Goal: Task Accomplishment & Management: Use online tool/utility

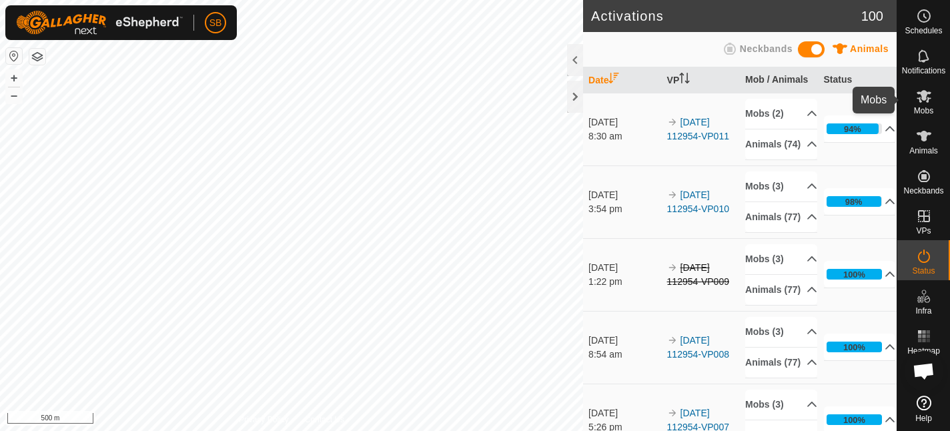
click at [922, 105] on es-mob-svg-icon at bounding box center [924, 95] width 24 height 21
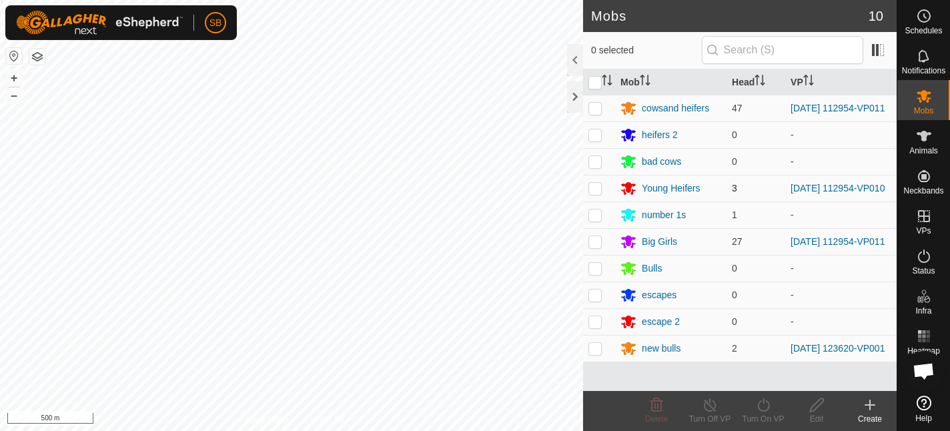
click at [596, 193] on p-checkbox at bounding box center [594, 188] width 13 height 11
checkbox input "true"
click at [764, 410] on icon at bounding box center [763, 404] width 12 height 13
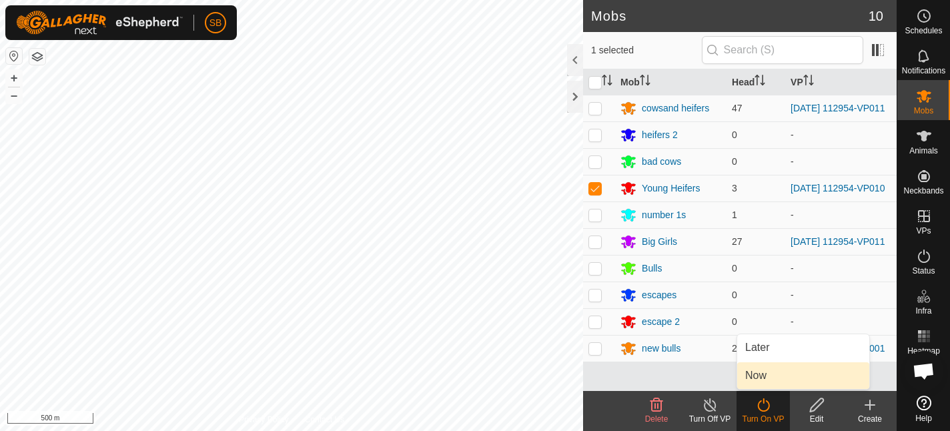
click at [764, 377] on link "Now" at bounding box center [803, 375] width 132 height 27
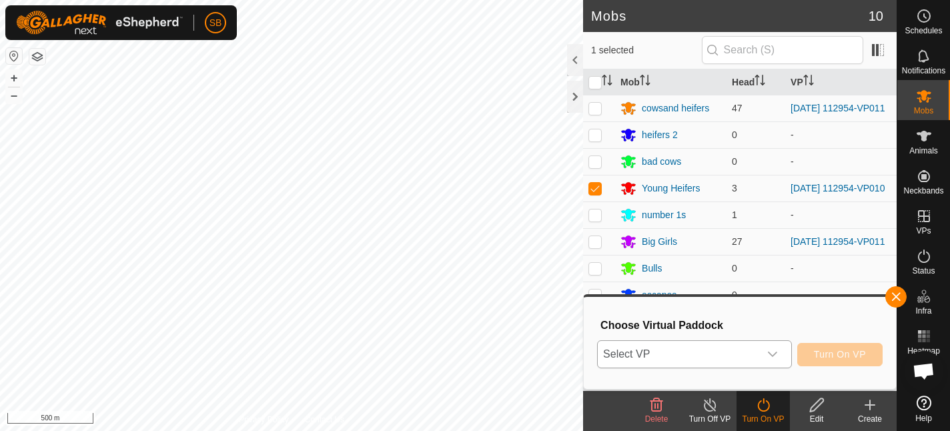
click at [771, 355] on icon "dropdown trigger" at bounding box center [772, 353] width 9 height 5
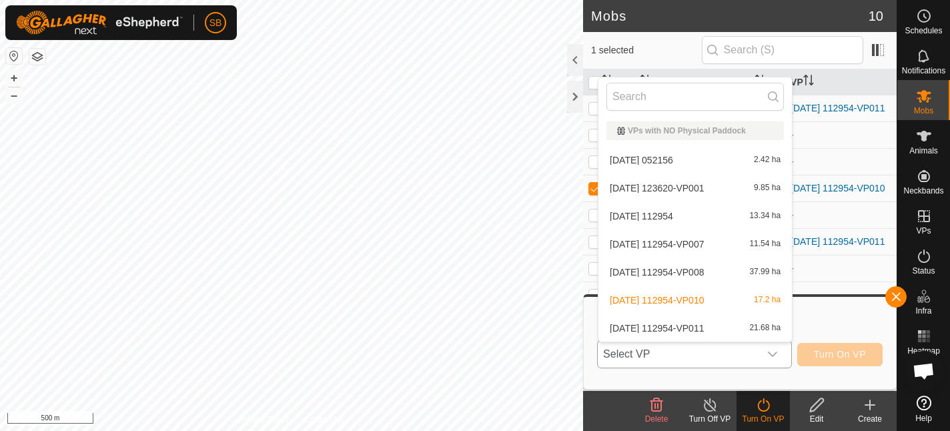
click at [681, 330] on li "2025-08-11 112954-VP011 21.68 ha" at bounding box center [694, 328] width 193 height 27
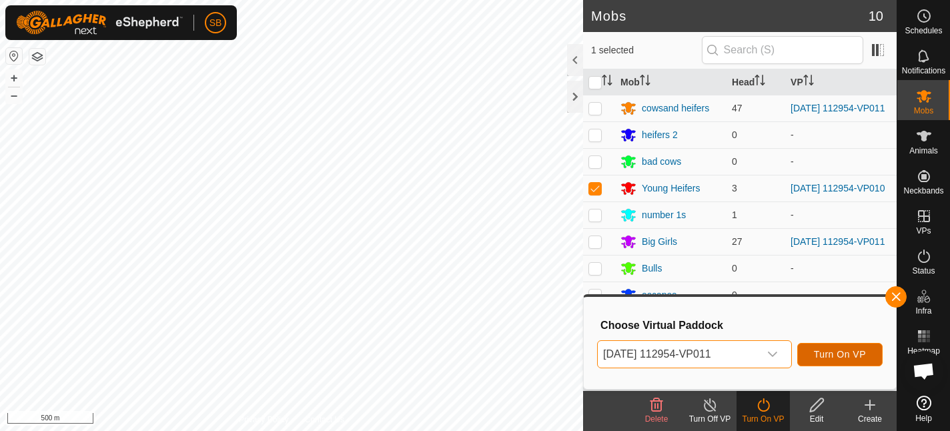
click at [850, 359] on span "Turn On VP" at bounding box center [840, 354] width 52 height 11
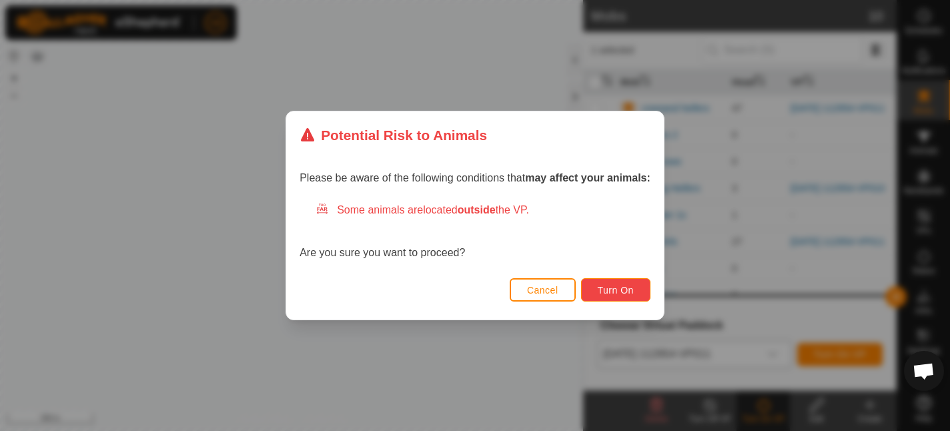
click at [627, 291] on span "Turn On" at bounding box center [616, 290] width 36 height 11
